Goal: Task Accomplishment & Management: Manage account settings

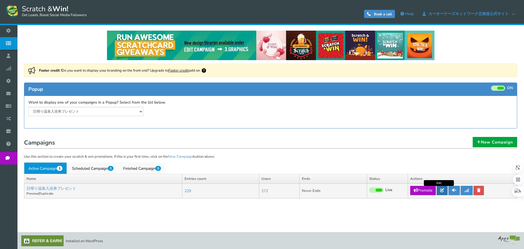
click at [443, 190] on icon at bounding box center [442, 190] width 4 height 4
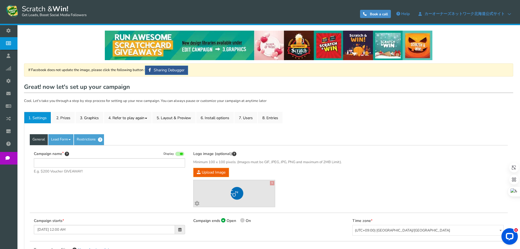
type input "日帰り温泉入浴券プレゼント"
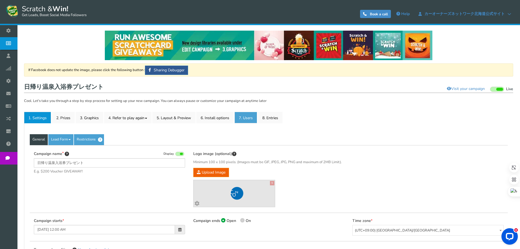
click at [250, 116] on link "7. Users" at bounding box center [246, 117] width 23 height 11
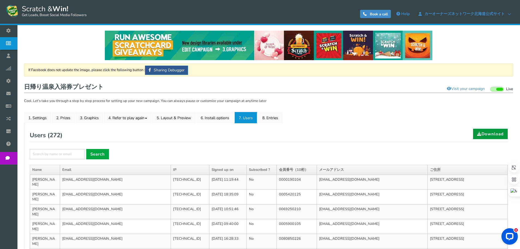
click at [480, 136] on link "Download" at bounding box center [490, 134] width 35 height 10
click at [63, 119] on link "2. Prizes" at bounding box center [63, 117] width 23 height 11
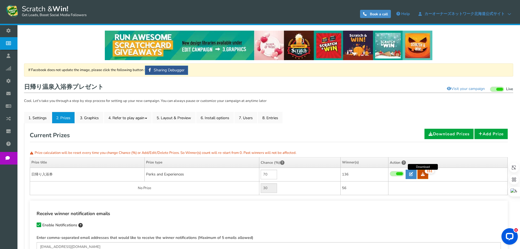
click at [425, 174] on icon at bounding box center [423, 174] width 4 height 4
click at [252, 115] on link "7. Users" at bounding box center [246, 117] width 23 height 11
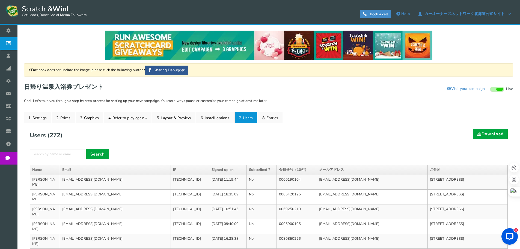
click at [356, 137] on div "Users ( 272 ) Download" at bounding box center [269, 135] width 478 height 13
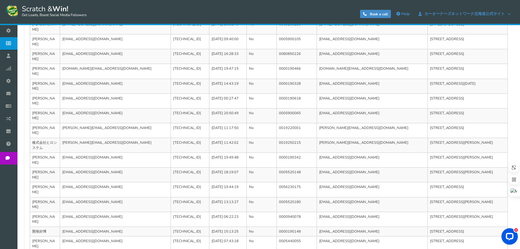
scroll to position [193, 0]
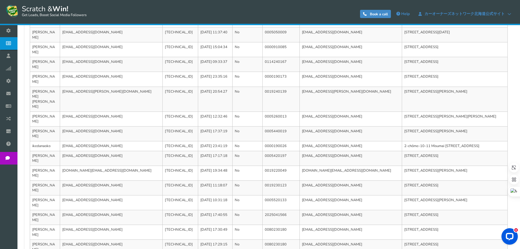
scroll to position [183, 0]
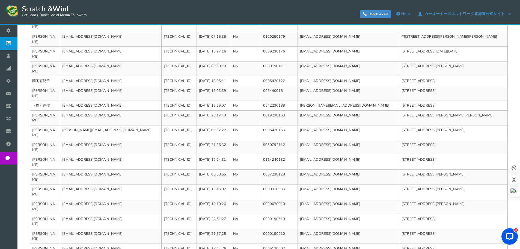
scroll to position [178, 0]
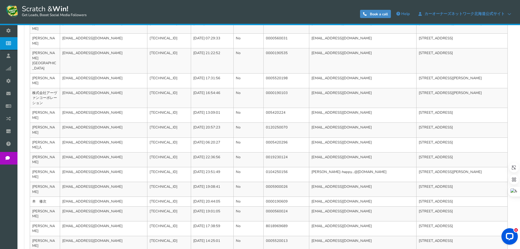
scroll to position [188, 0]
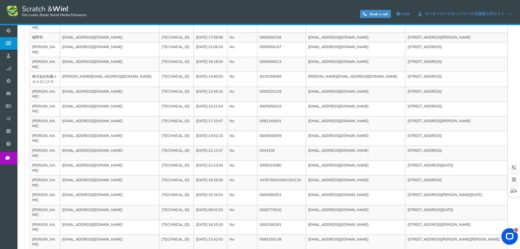
scroll to position [183, 0]
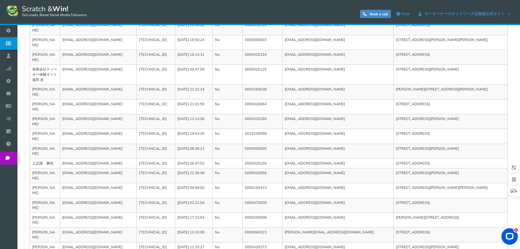
scroll to position [188, 0]
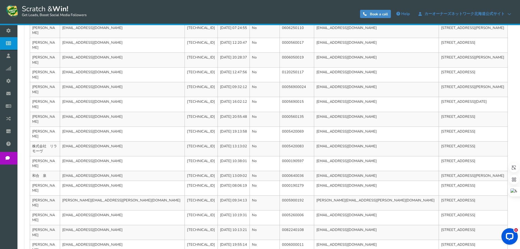
scroll to position [183, 0]
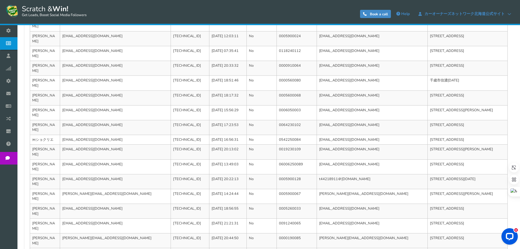
scroll to position [178, 0]
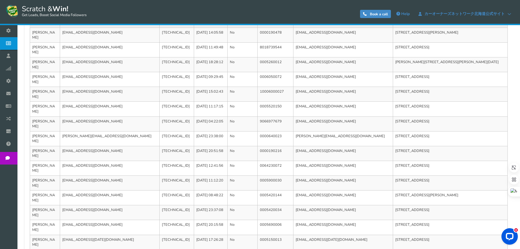
scroll to position [183, 0]
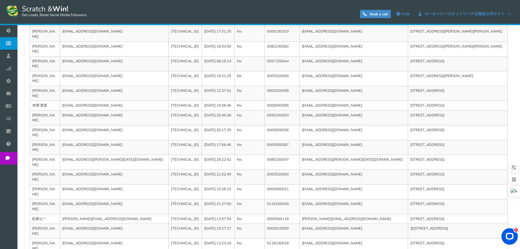
scroll to position [178, 0]
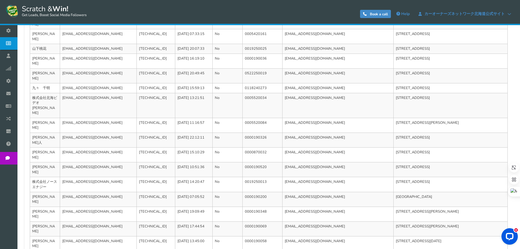
scroll to position [193, 0]
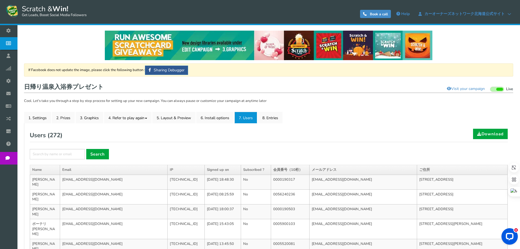
scroll to position [164, 0]
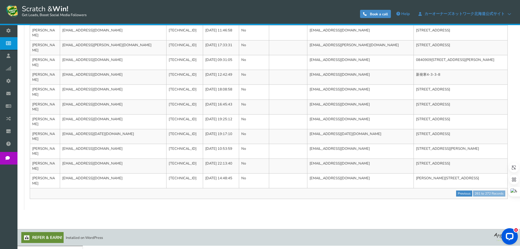
scroll to position [100, 0]
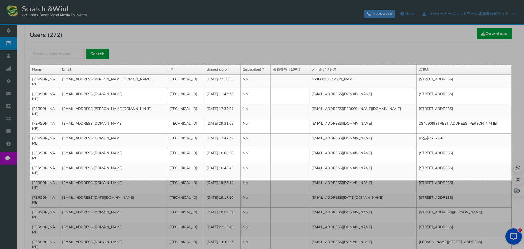
drag, startPoint x: 30, startPoint y: 65, endPoint x: 512, endPoint y: 180, distance: 495.5
click at [512, 180] on div "[DATE] X 423" at bounding box center [262, 74] width 524 height 349
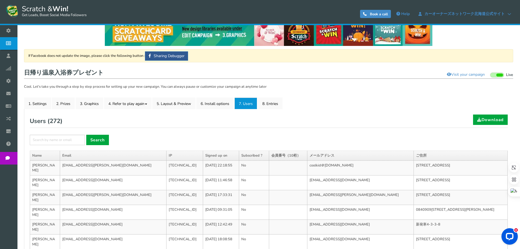
scroll to position [0, 0]
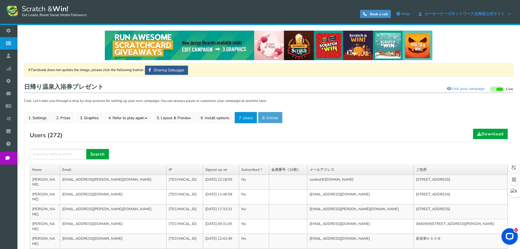
click at [278, 121] on link "8. Entries" at bounding box center [270, 117] width 25 height 11
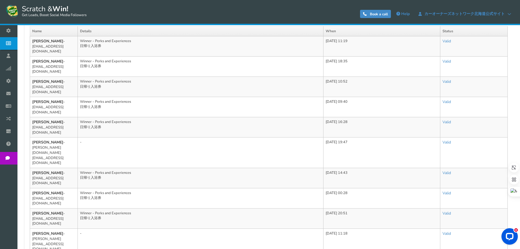
scroll to position [136, 0]
